Goal: Information Seeking & Learning: Learn about a topic

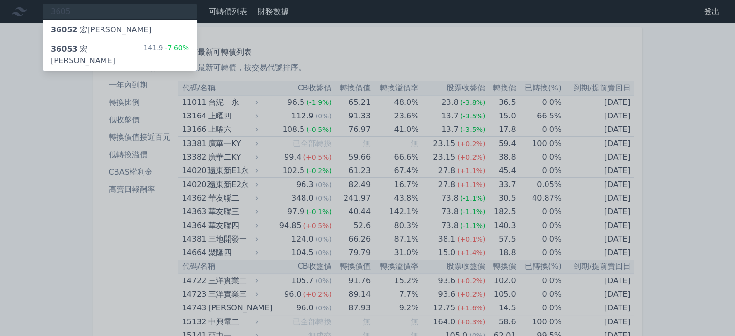
type input "3605"
click at [83, 49] on div "36053 [PERSON_NAME]" at bounding box center [97, 54] width 93 height 23
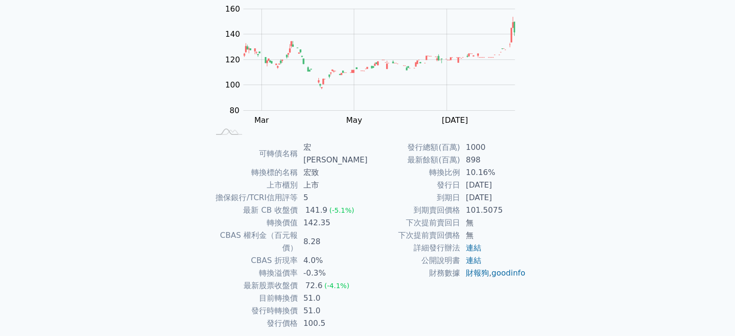
scroll to position [112, 0]
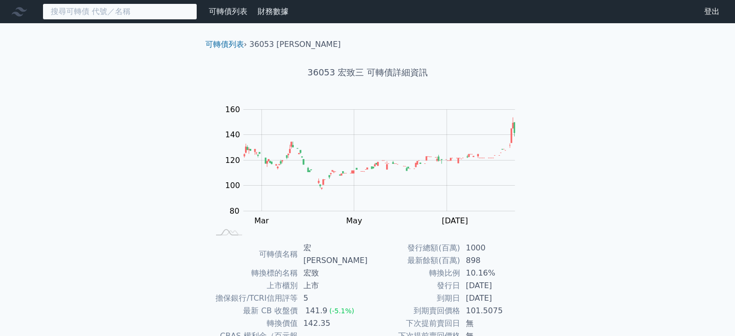
click at [104, 13] on input at bounding box center [120, 11] width 155 height 16
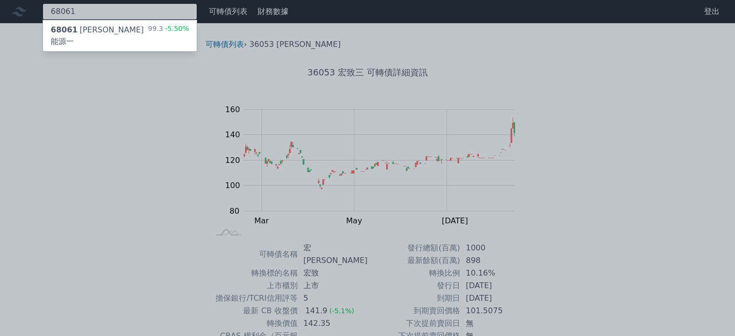
type input "68061"
click at [105, 31] on div "68061 森崴能源一" at bounding box center [99, 35] width 97 height 23
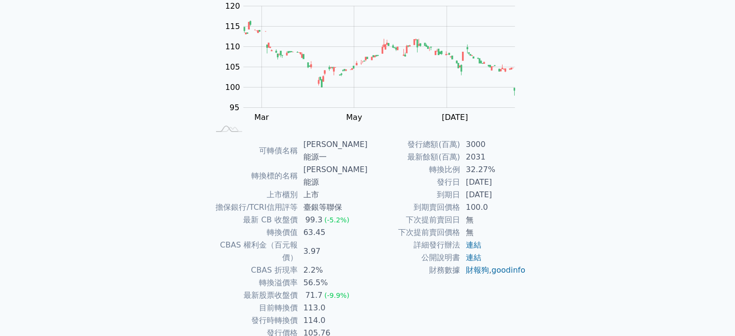
scroll to position [112, 0]
